Goal: Information Seeking & Learning: Check status

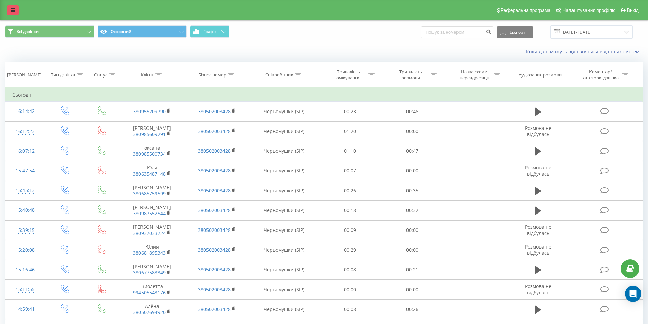
click at [13, 13] on link at bounding box center [13, 10] width 12 height 10
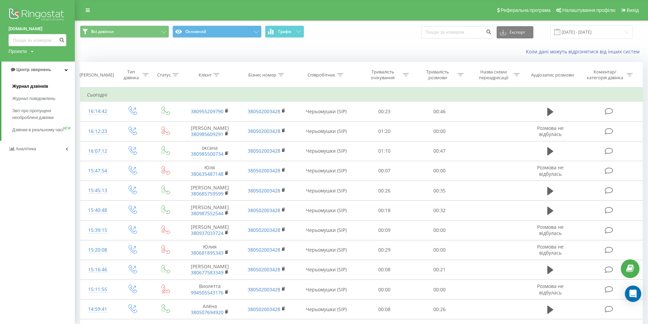
click at [34, 89] on span "Журнал дзвінків" at bounding box center [30, 86] width 36 height 7
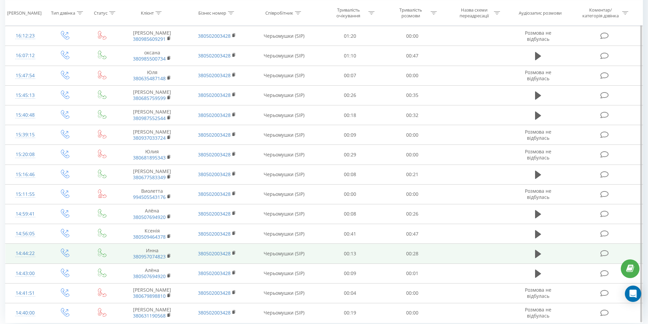
scroll to position [298, 0]
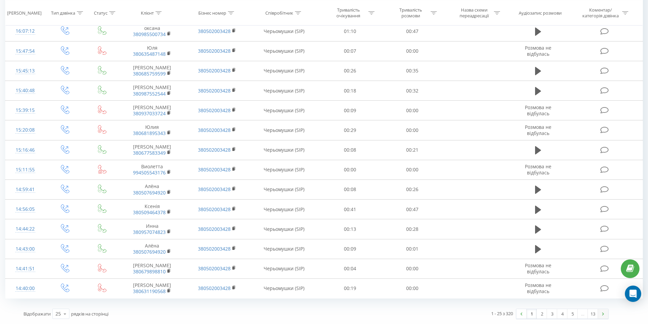
click at [603, 314] on img at bounding box center [603, 314] width 2 height 3
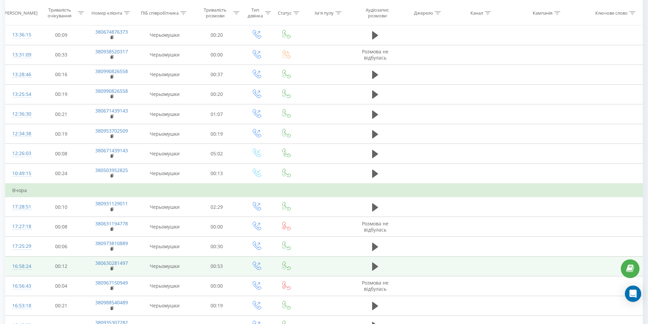
scroll to position [312, 0]
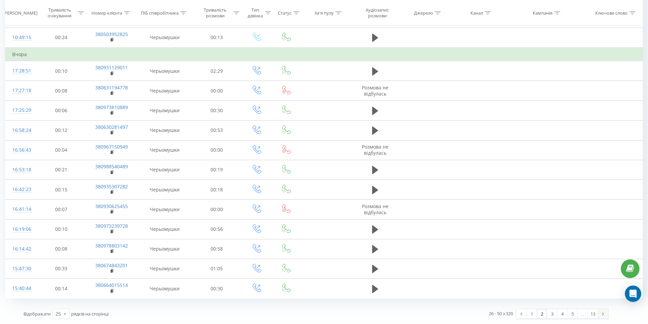
click at [601, 315] on link at bounding box center [603, 314] width 10 height 10
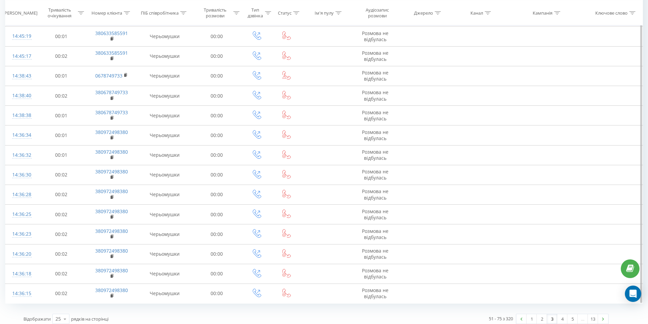
scroll to position [298, 0]
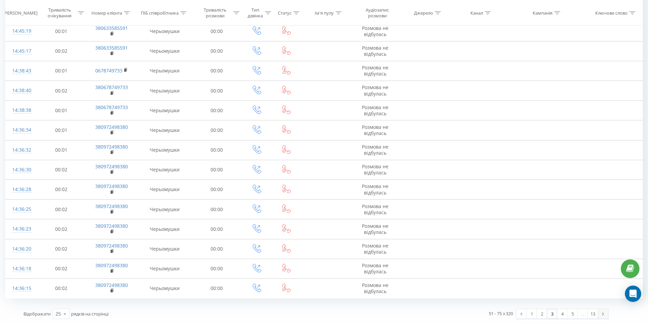
click at [606, 313] on link at bounding box center [603, 314] width 10 height 10
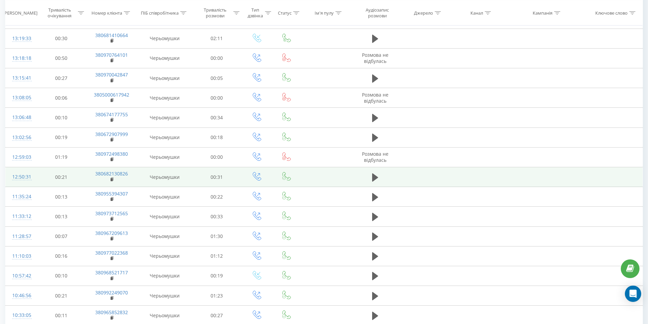
scroll to position [312, 0]
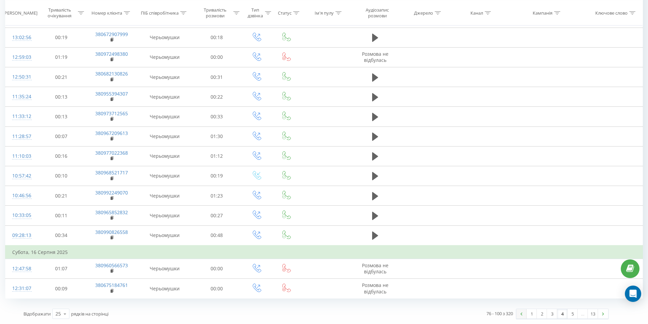
click at [521, 316] on link at bounding box center [522, 314] width 10 height 10
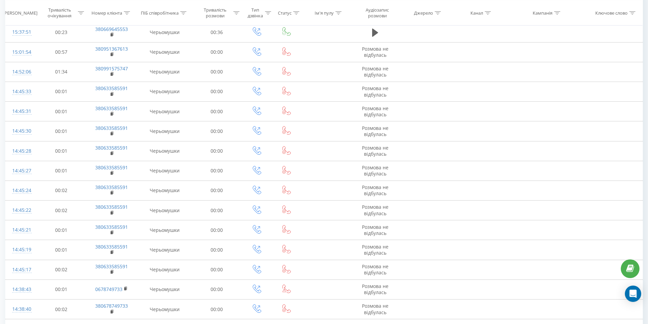
scroll to position [45, 0]
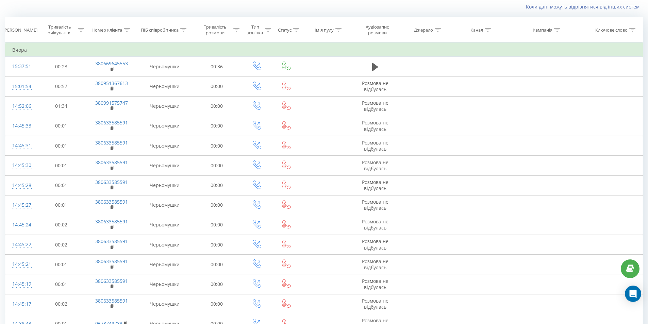
click at [521, 316] on td at bounding box center [544, 324] width 79 height 20
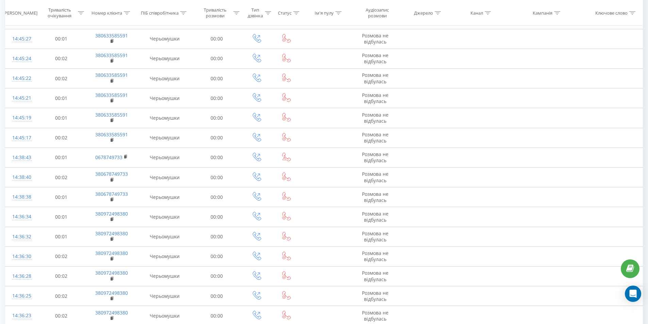
scroll to position [298, 0]
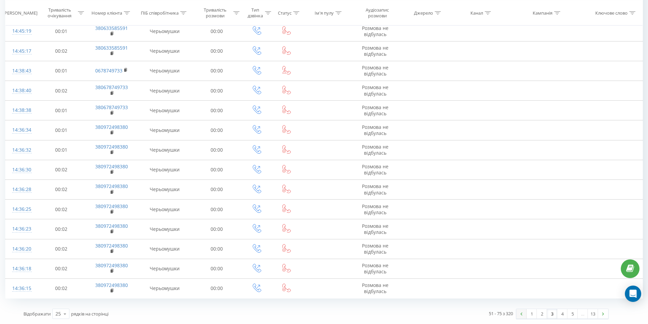
click at [523, 316] on link at bounding box center [522, 314] width 10 height 10
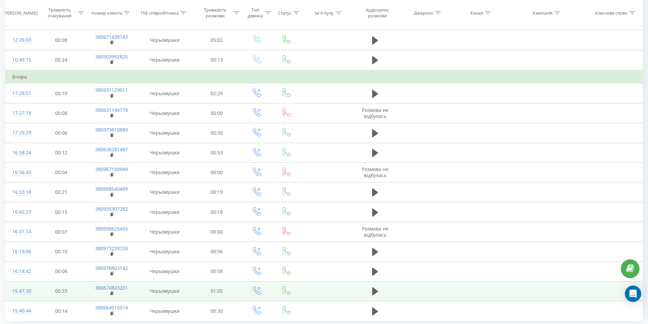
scroll to position [312, 0]
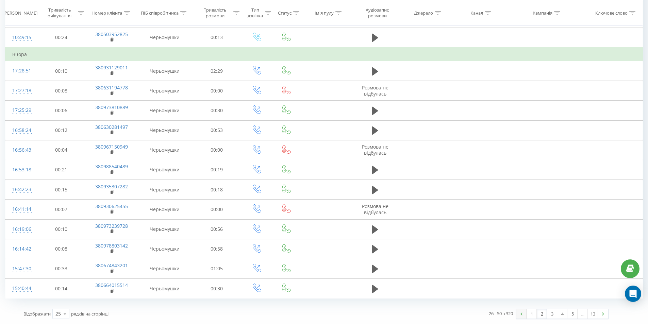
click at [522, 315] on img at bounding box center [522, 314] width 2 height 3
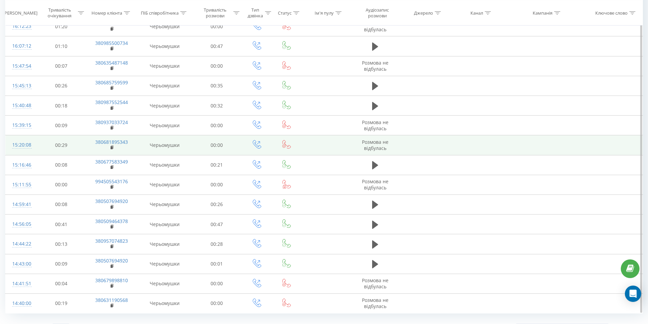
scroll to position [298, 0]
